Goal: Book appointment/travel/reservation

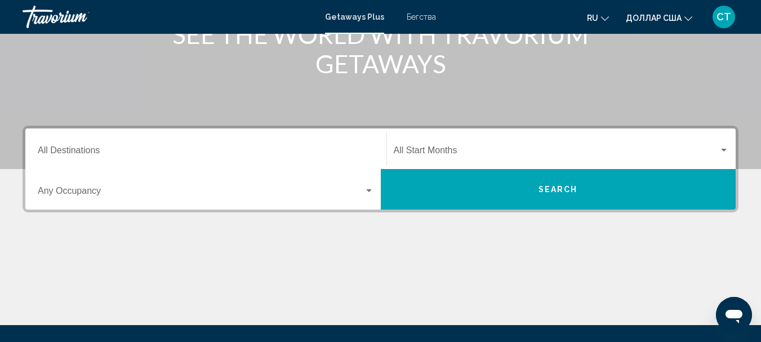
scroll to position [225, 0]
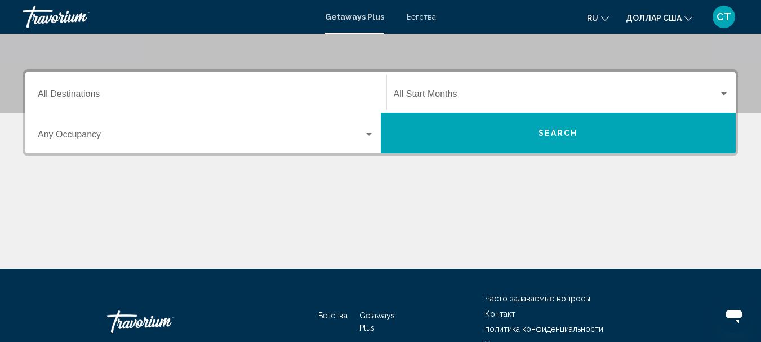
click at [94, 96] on input "Destination All Destinations" at bounding box center [206, 96] width 336 height 10
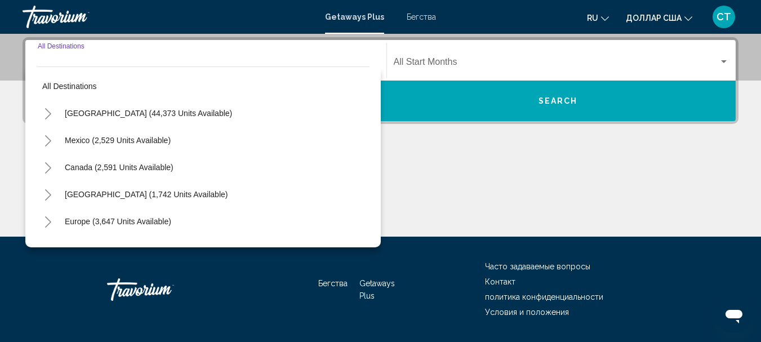
scroll to position [258, 0]
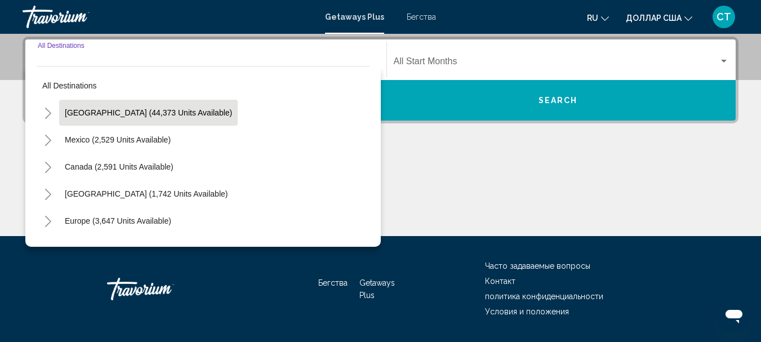
click at [100, 110] on span "[GEOGRAPHIC_DATA] (44,373 units available)" at bounding box center [148, 112] width 167 height 9
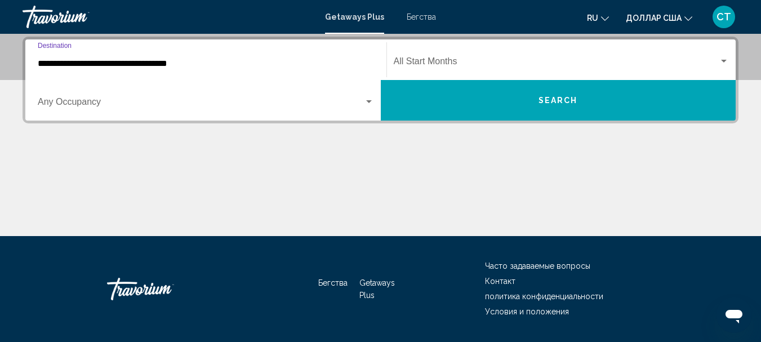
click at [158, 63] on input "**********" at bounding box center [206, 64] width 336 height 10
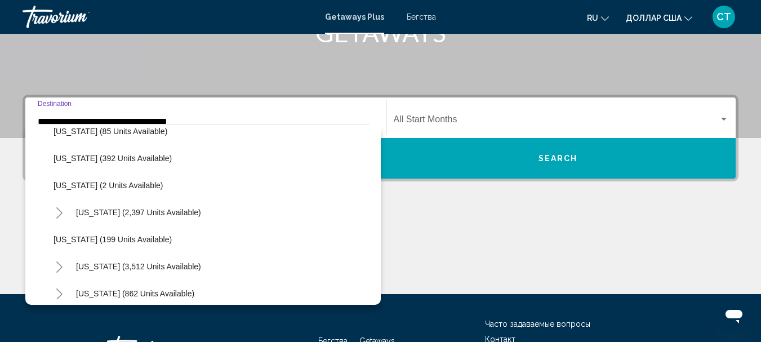
scroll to position [620, 0]
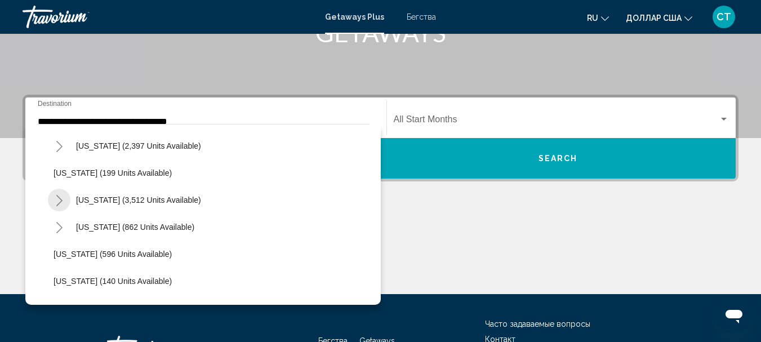
click at [63, 200] on icon "Toggle Nevada (3,512 units available)" at bounding box center [59, 200] width 8 height 11
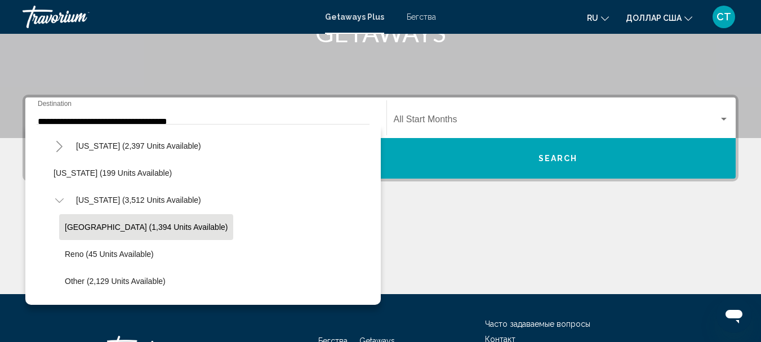
click at [105, 232] on button "[GEOGRAPHIC_DATA] (1,394 units available)" at bounding box center [146, 227] width 174 height 26
type input "**********"
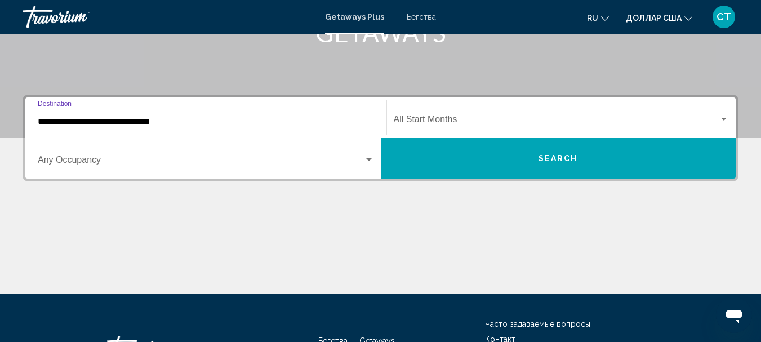
scroll to position [258, 0]
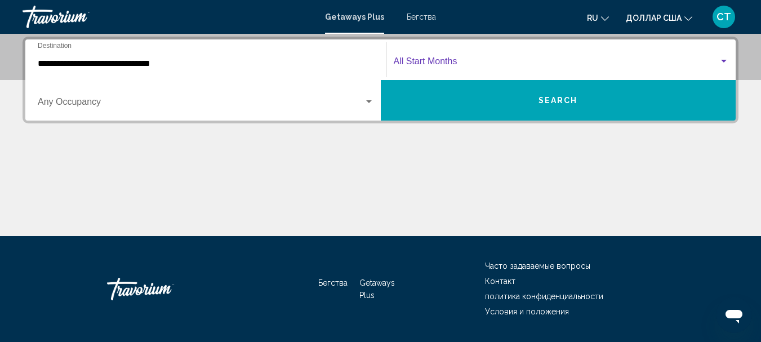
click at [459, 64] on span "Виджет поиска" at bounding box center [557, 64] width 326 height 10
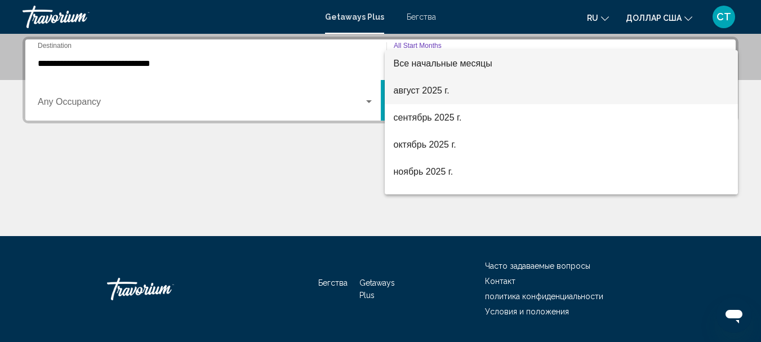
click at [429, 91] on font "август 2025 г." at bounding box center [422, 91] width 56 height 10
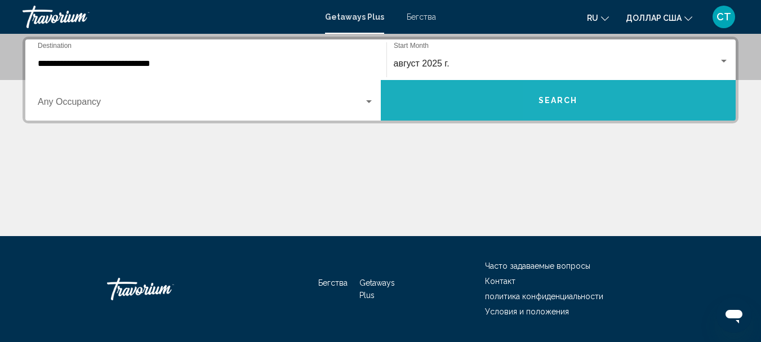
click at [617, 107] on button "Search" at bounding box center [559, 100] width 356 height 41
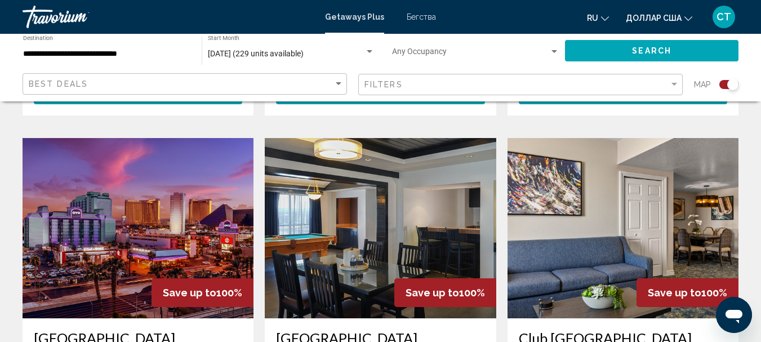
scroll to position [1240, 0]
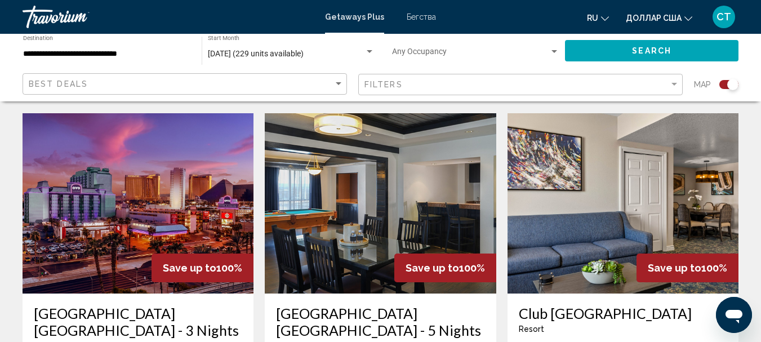
click at [389, 166] on img "Основное содержание" at bounding box center [380, 203] width 231 height 180
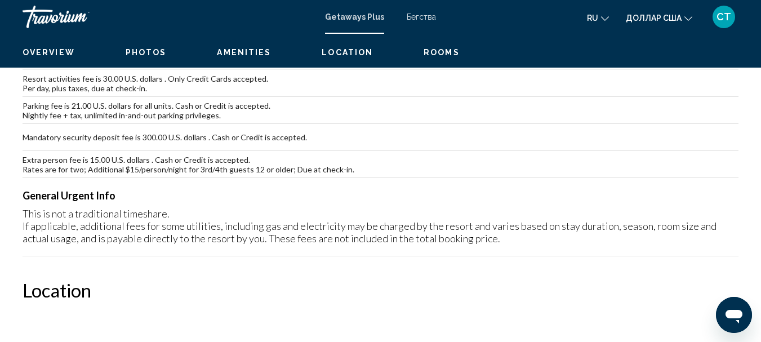
scroll to position [131, 0]
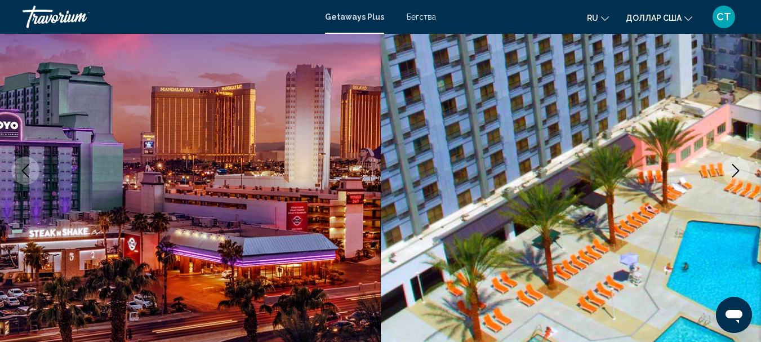
click at [738, 176] on icon "Next image" at bounding box center [736, 171] width 14 height 14
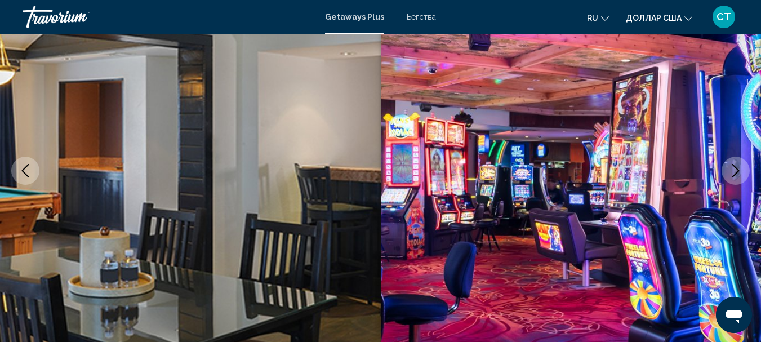
click at [738, 176] on icon "Next image" at bounding box center [736, 171] width 14 height 14
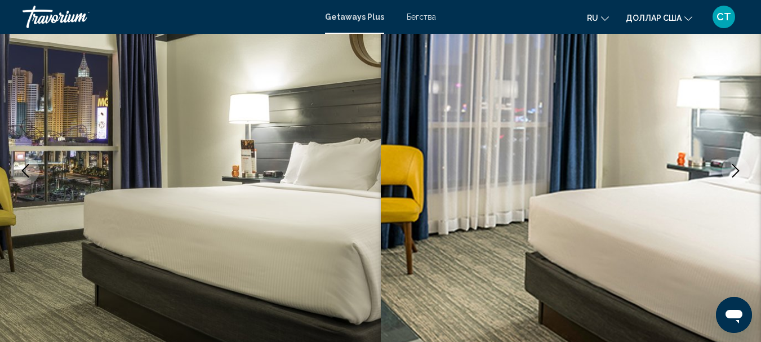
click at [738, 176] on icon "Next image" at bounding box center [736, 171] width 14 height 14
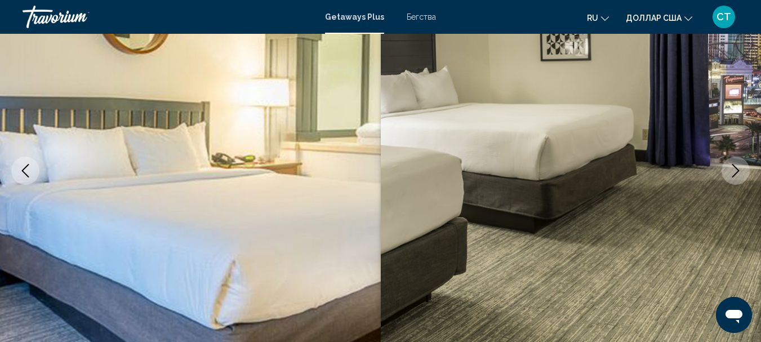
click at [738, 176] on icon "Next image" at bounding box center [736, 171] width 14 height 14
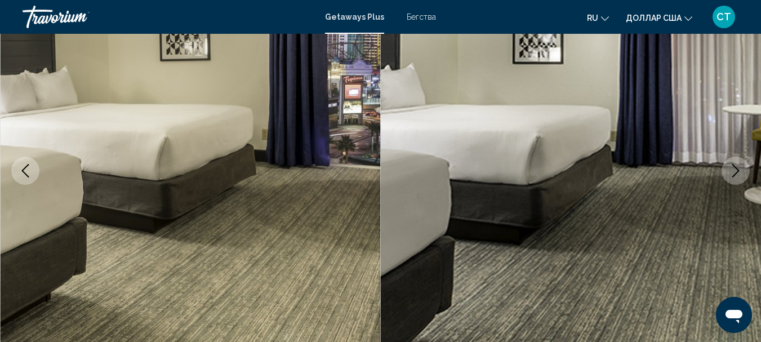
click at [738, 176] on icon "Next image" at bounding box center [736, 171] width 14 height 14
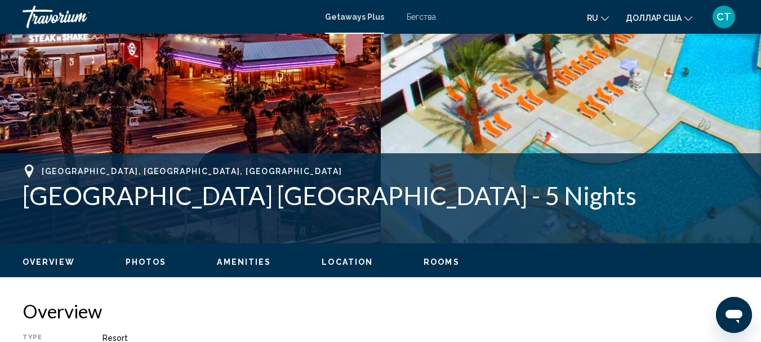
scroll to position [356, 0]
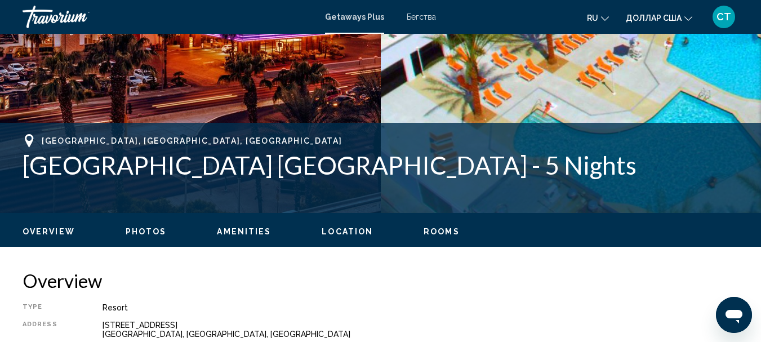
click at [352, 233] on span "Location" at bounding box center [347, 231] width 51 height 9
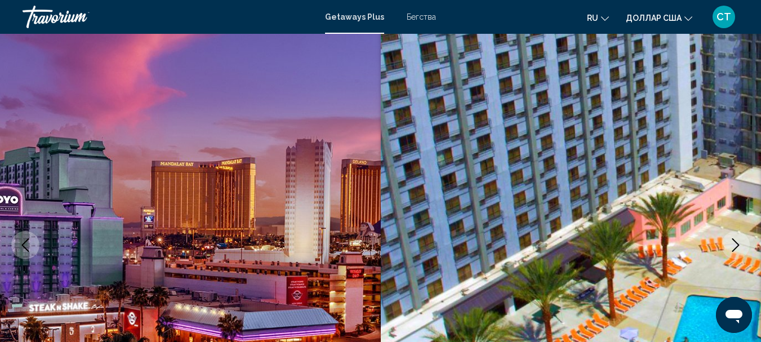
scroll to position [0, 0]
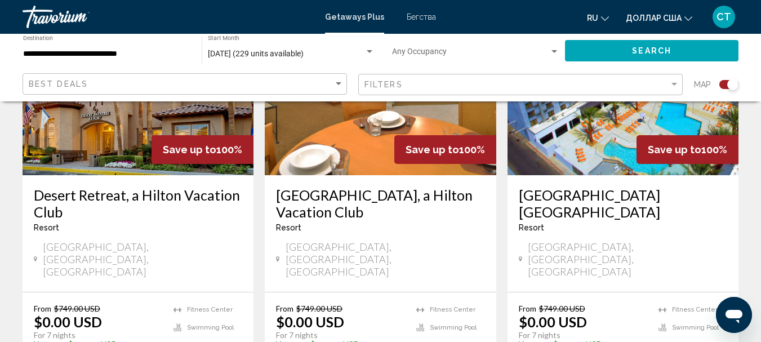
scroll to position [507, 0]
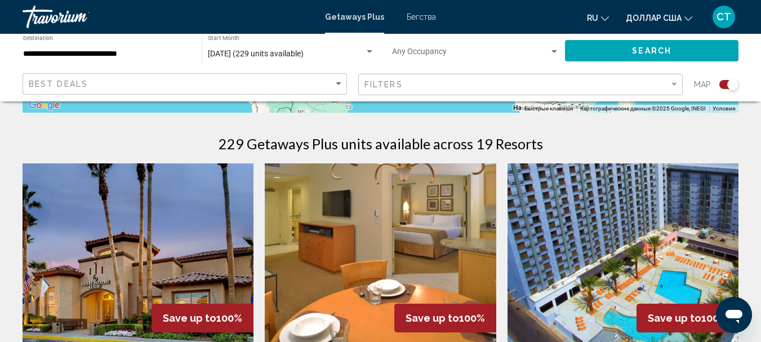
click at [584, 246] on img "Основное содержание" at bounding box center [623, 253] width 231 height 180
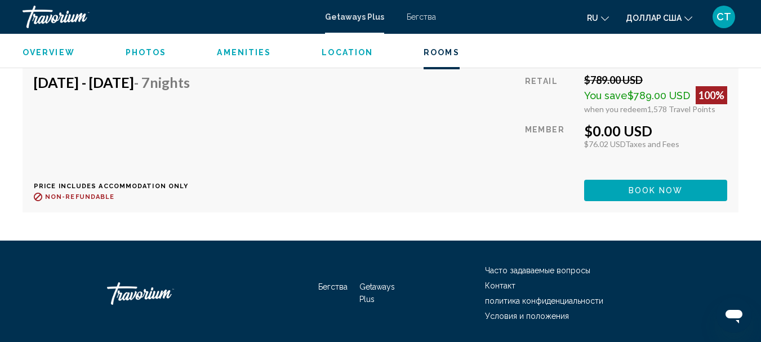
scroll to position [2423, 0]
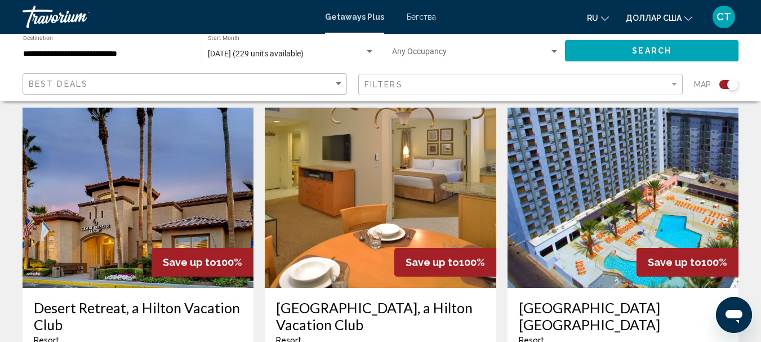
scroll to position [451, 0]
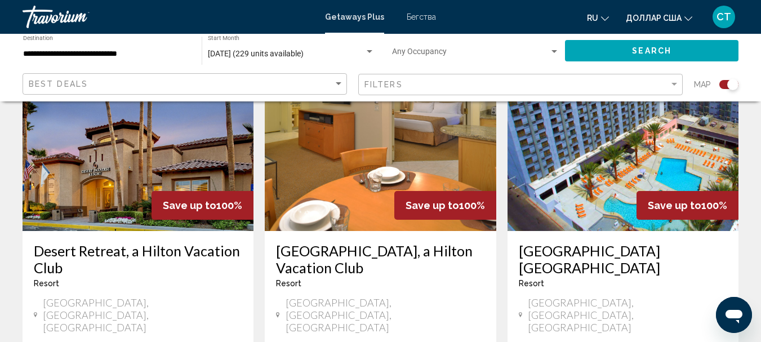
click at [144, 149] on img "Основное содержание" at bounding box center [138, 141] width 231 height 180
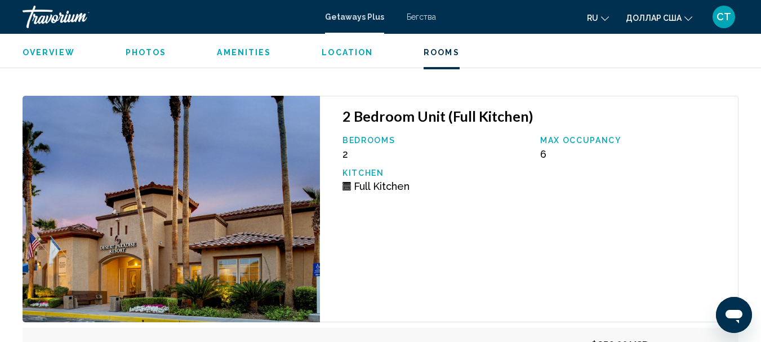
scroll to position [2328, 0]
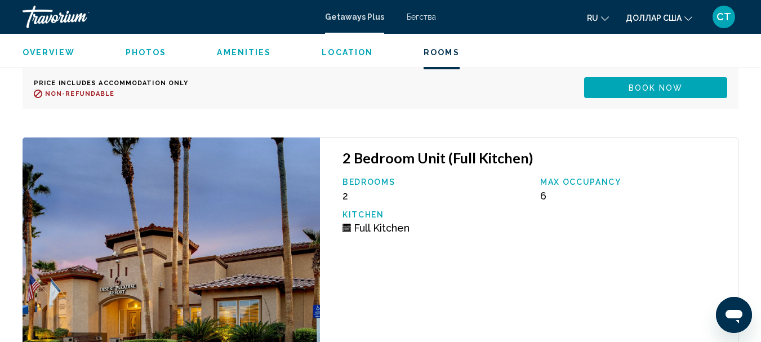
click at [343, 46] on ul "Overview Photos Amenities Location Rooms Search" at bounding box center [381, 51] width 716 height 12
click at [355, 52] on span "Location" at bounding box center [347, 52] width 51 height 9
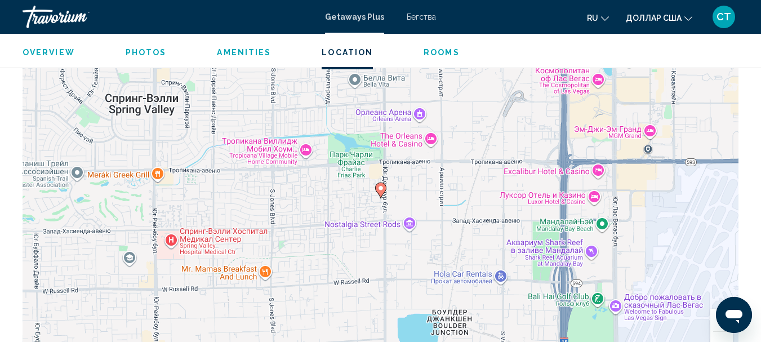
scroll to position [1644, 0]
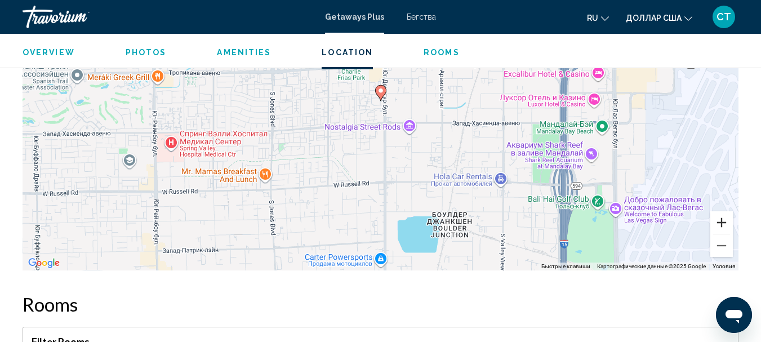
click at [723, 225] on button "Увеличить" at bounding box center [722, 222] width 23 height 23
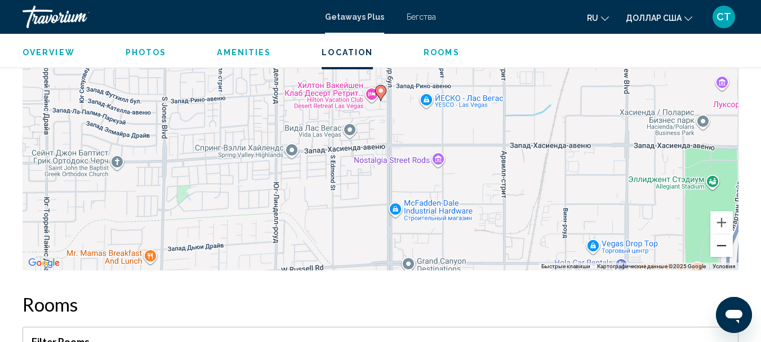
click at [723, 252] on button "Уменьшить" at bounding box center [722, 245] width 23 height 23
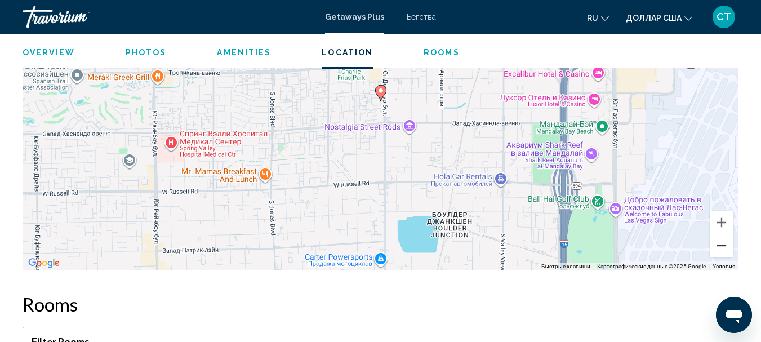
click at [723, 252] on button "Уменьшить" at bounding box center [722, 245] width 23 height 23
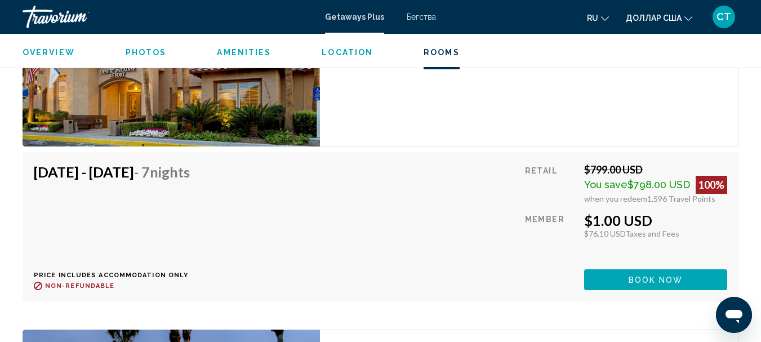
scroll to position [2109, 0]
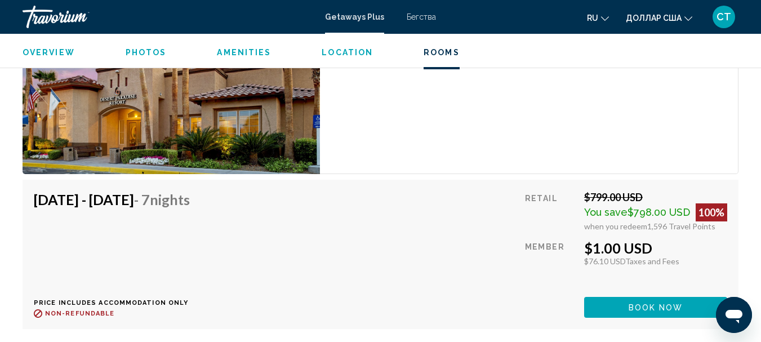
click at [189, 96] on img "Основное содержание" at bounding box center [172, 61] width 298 height 227
click at [630, 309] on span "Book now" at bounding box center [656, 307] width 55 height 9
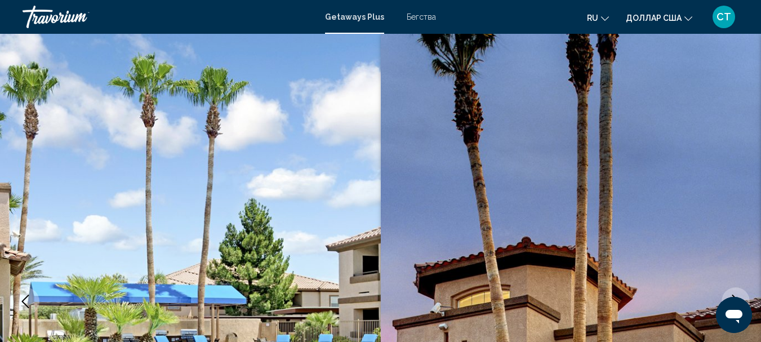
scroll to position [130, 0]
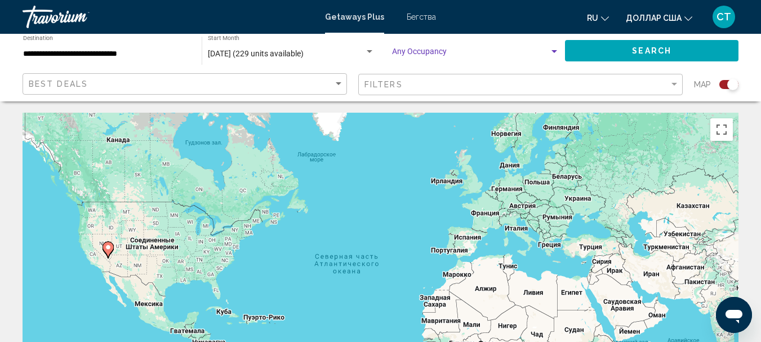
click at [470, 55] on span "Search widget" at bounding box center [470, 54] width 157 height 9
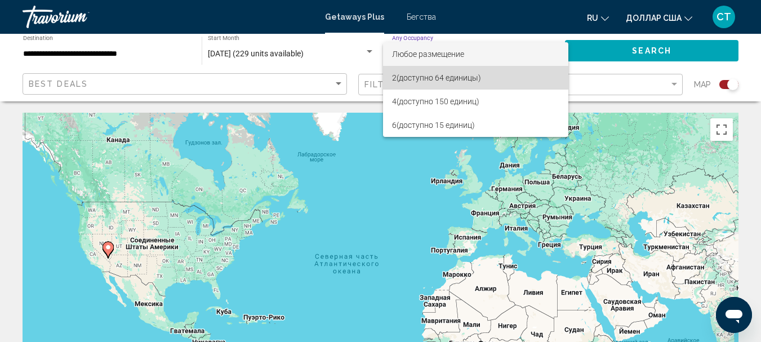
click at [428, 78] on font "(доступно 64 единицы)" at bounding box center [439, 77] width 85 height 9
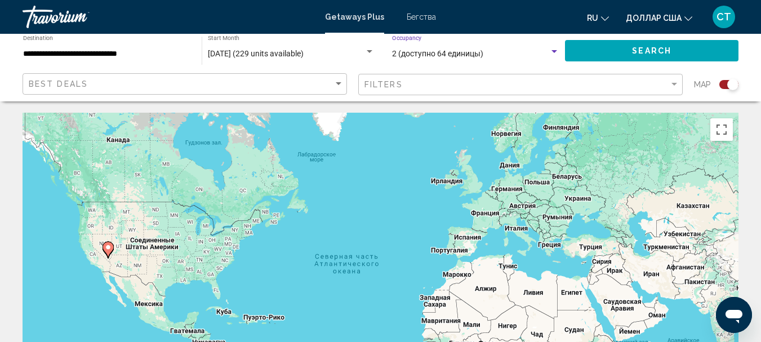
click at [608, 49] on button "Search" at bounding box center [652, 50] width 174 height 21
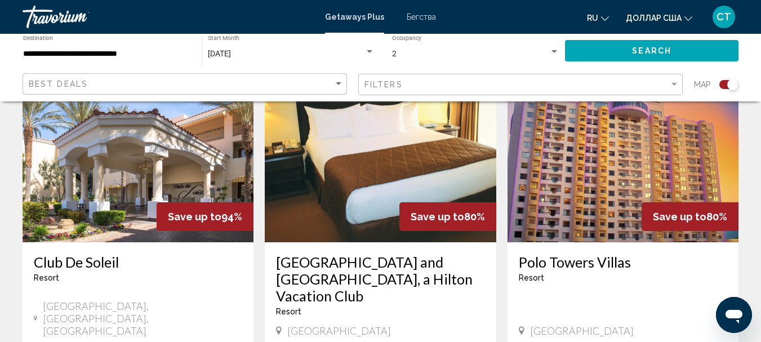
scroll to position [1690, 0]
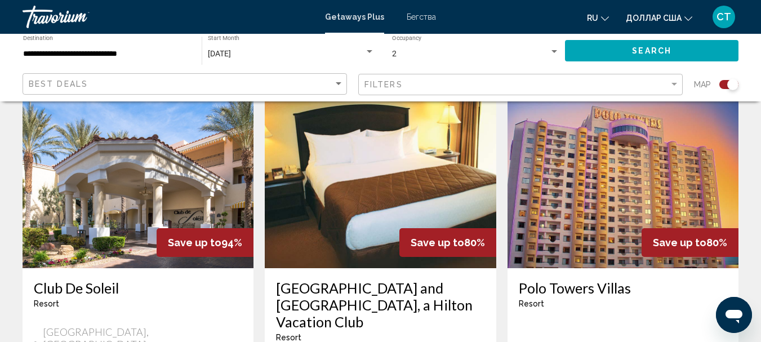
click at [558, 171] on img "Основное содержание" at bounding box center [623, 178] width 231 height 180
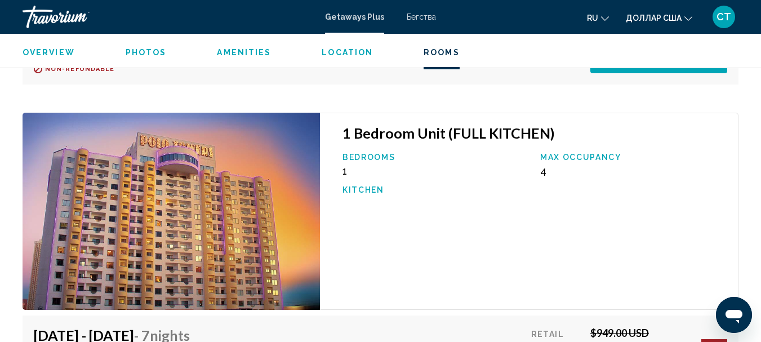
scroll to position [2396, 0]
